Goal: Transaction & Acquisition: Purchase product/service

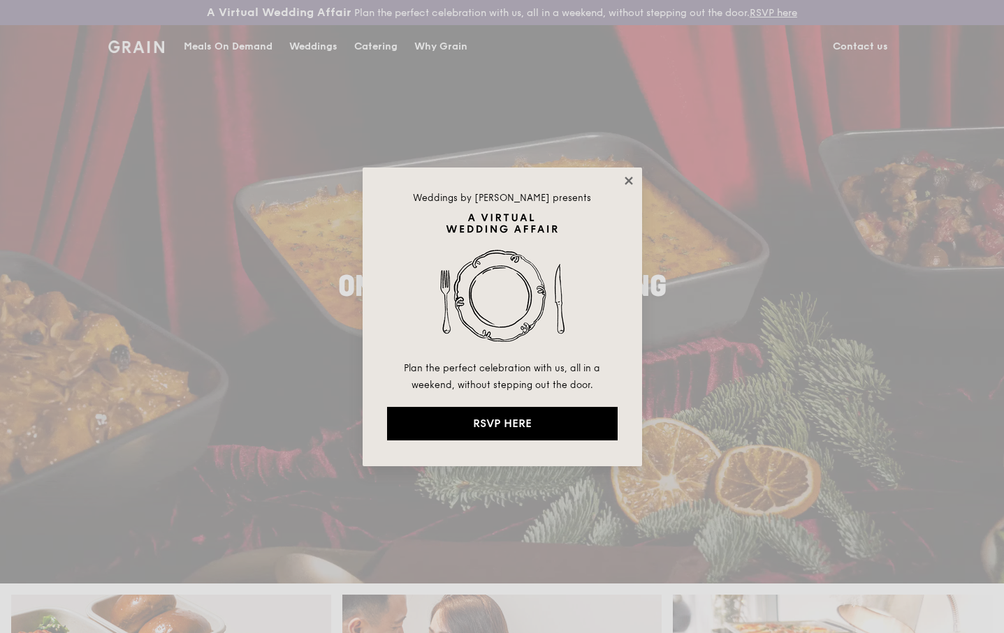
click at [630, 177] on icon at bounding box center [628, 181] width 13 height 13
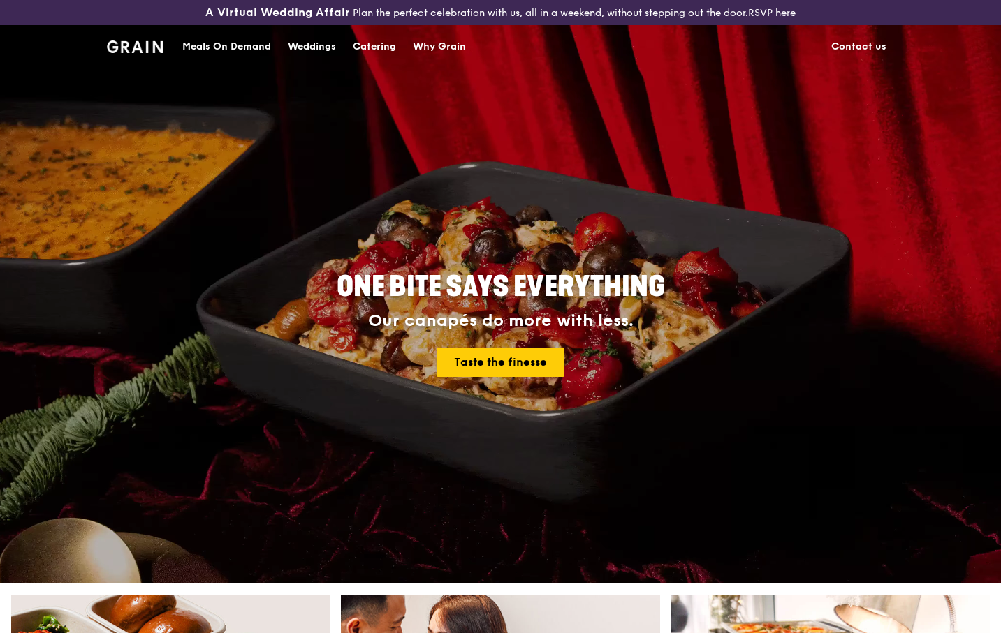
click at [368, 48] on div "Catering" at bounding box center [374, 47] width 43 height 42
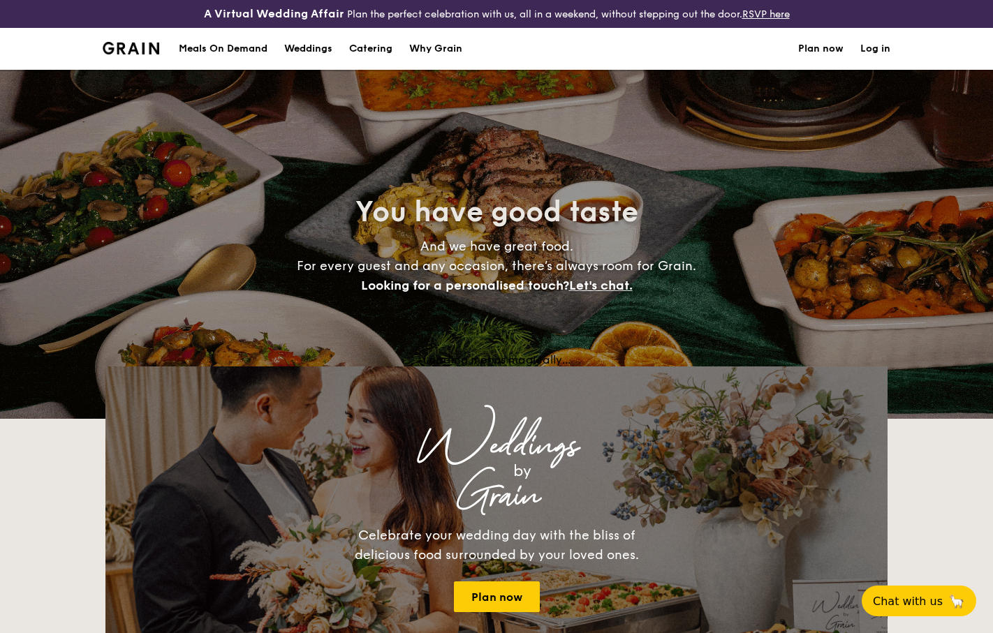
select select
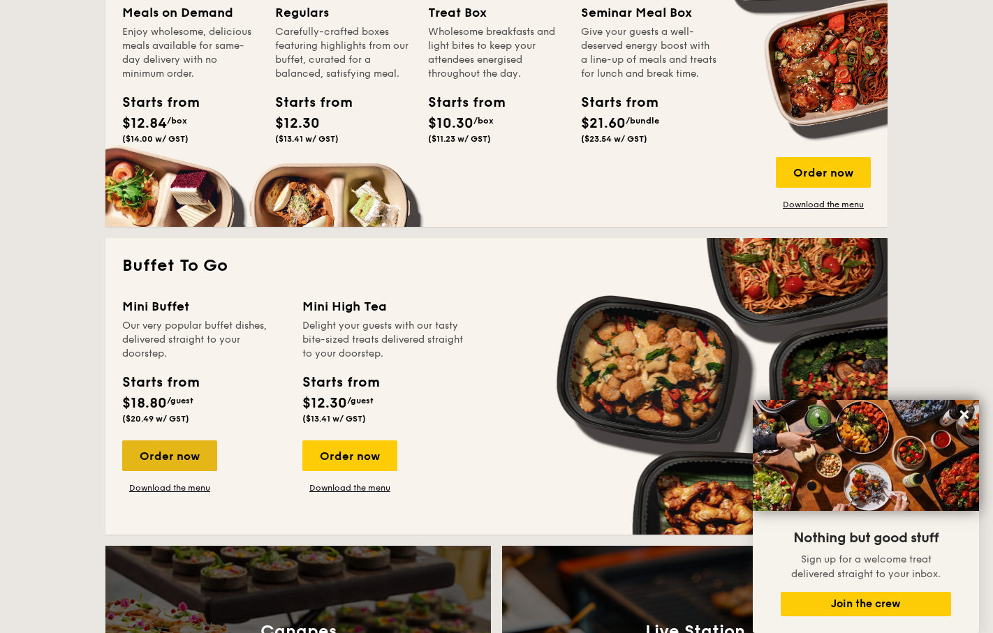
scroll to position [731, 0]
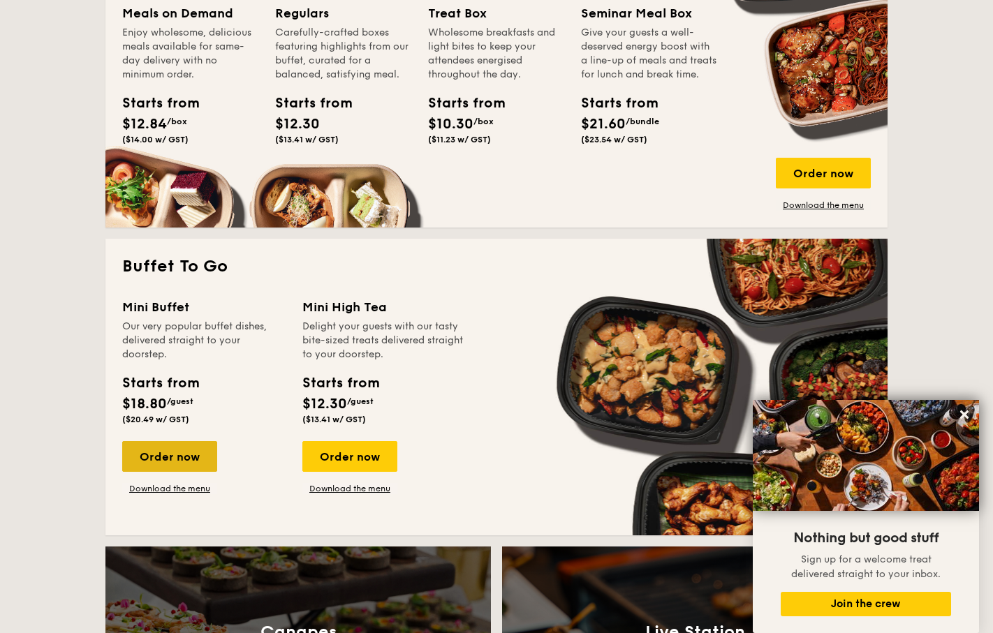
click at [170, 457] on div "Order now" at bounding box center [169, 456] width 95 height 31
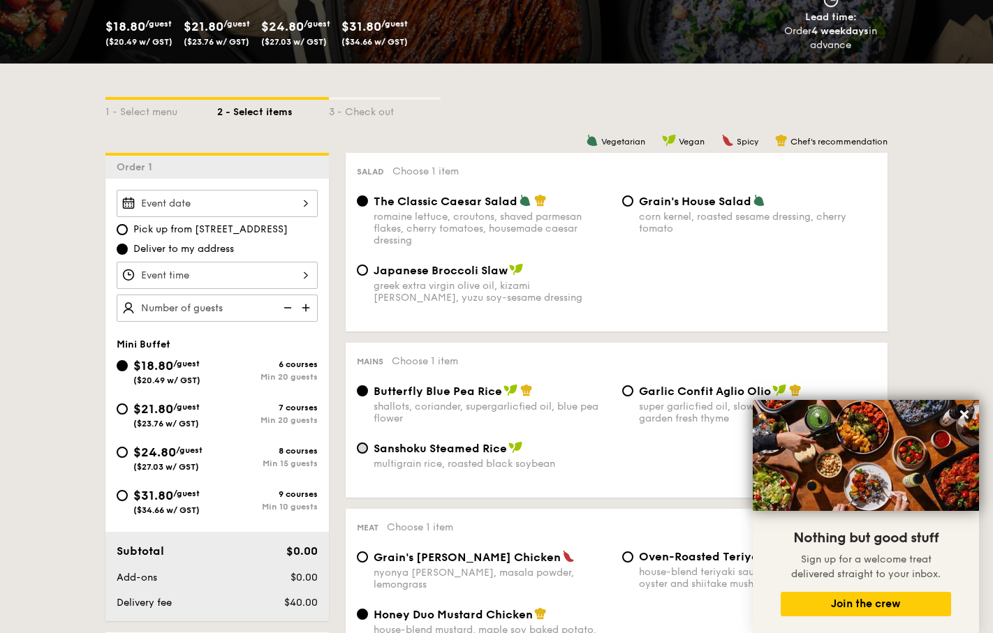
scroll to position [268, 0]
